Goal: Transaction & Acquisition: Book appointment/travel/reservation

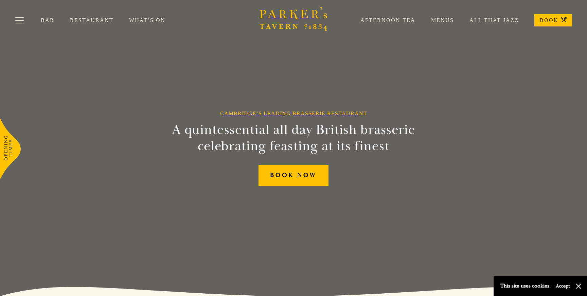
click at [498, 21] on link "All That Jazz" at bounding box center [486, 20] width 65 height 7
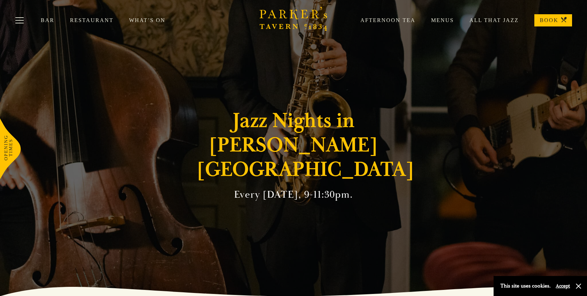
scroll to position [10, 0]
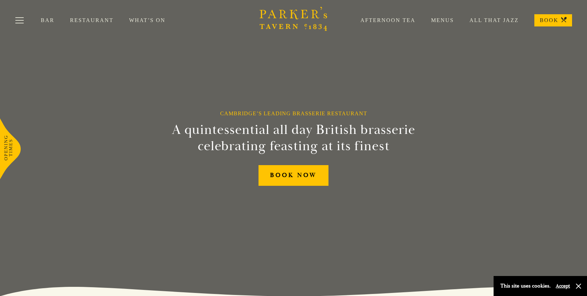
click at [85, 23] on link "Restaurant" at bounding box center [99, 20] width 59 height 7
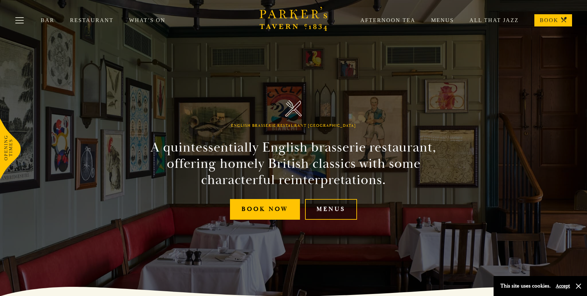
click at [327, 213] on link "Menus" at bounding box center [331, 209] width 52 height 21
click at [440, 18] on link "Menus" at bounding box center [434, 20] width 38 height 7
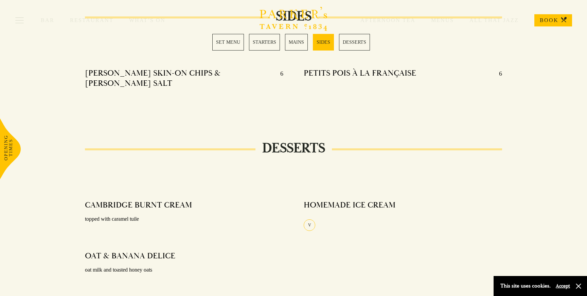
scroll to position [654, 0]
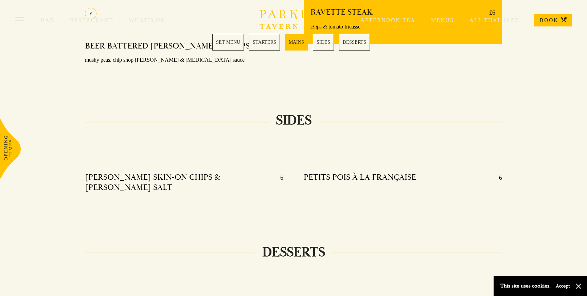
click at [551, 20] on link "BOOK" at bounding box center [553, 20] width 38 height 12
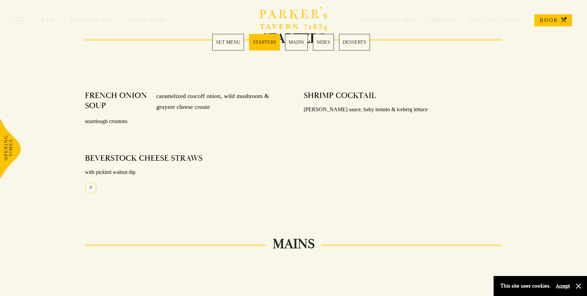
scroll to position [313, 0]
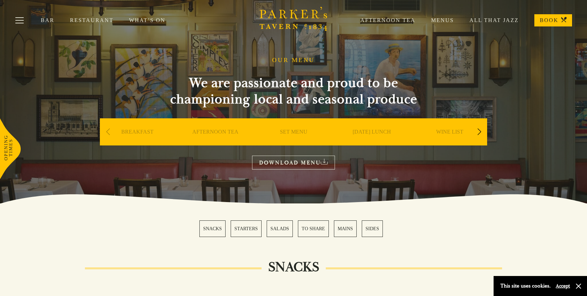
click at [86, 21] on link "Restaurant" at bounding box center [99, 20] width 59 height 7
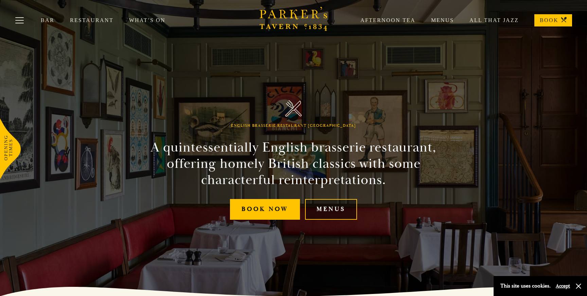
click at [343, 207] on link "Menus" at bounding box center [331, 209] width 52 height 21
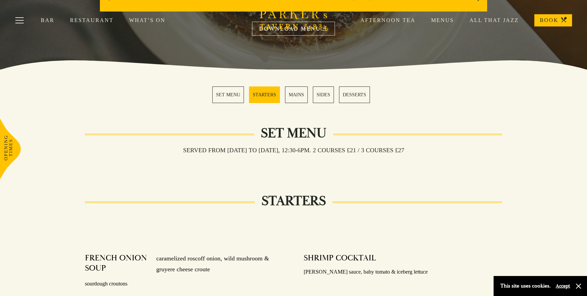
scroll to position [139, 0]
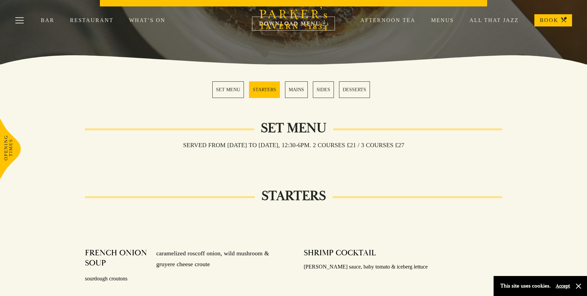
click at [301, 92] on link "MAINS" at bounding box center [296, 89] width 23 height 17
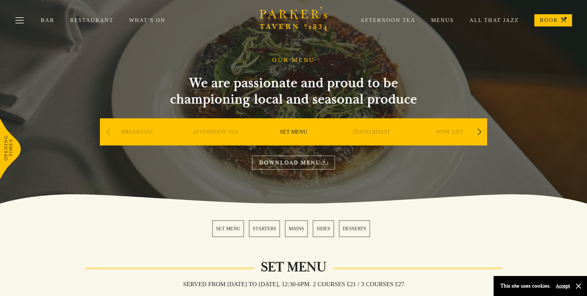
click at [303, 227] on link "MAINS" at bounding box center [296, 229] width 23 height 17
click at [479, 132] on div "Next slide" at bounding box center [478, 132] width 9 height 15
click at [369, 132] on link "A LA CARTE" at bounding box center [372, 142] width 32 height 27
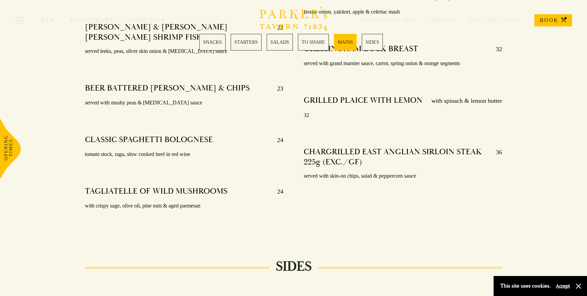
scroll to position [1433, 0]
